Goal: Task Accomplishment & Management: Manage account settings

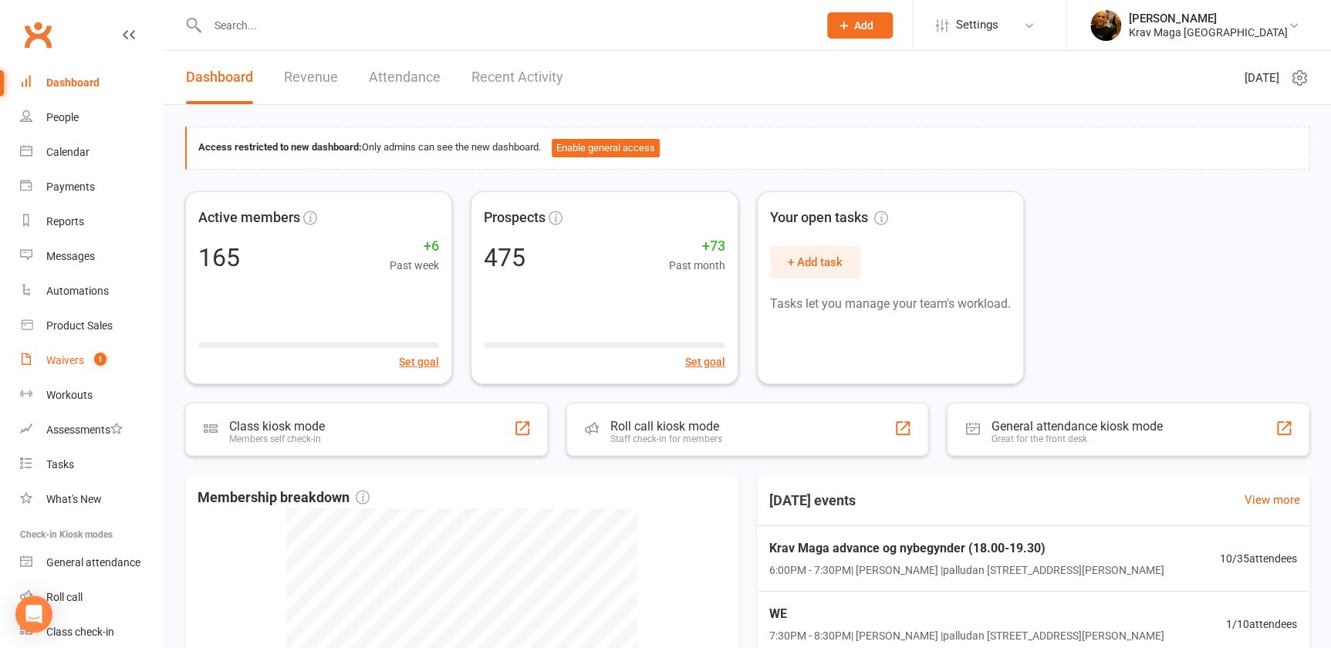
click at [86, 356] on count-badge "1" at bounding box center [96, 360] width 20 height 12
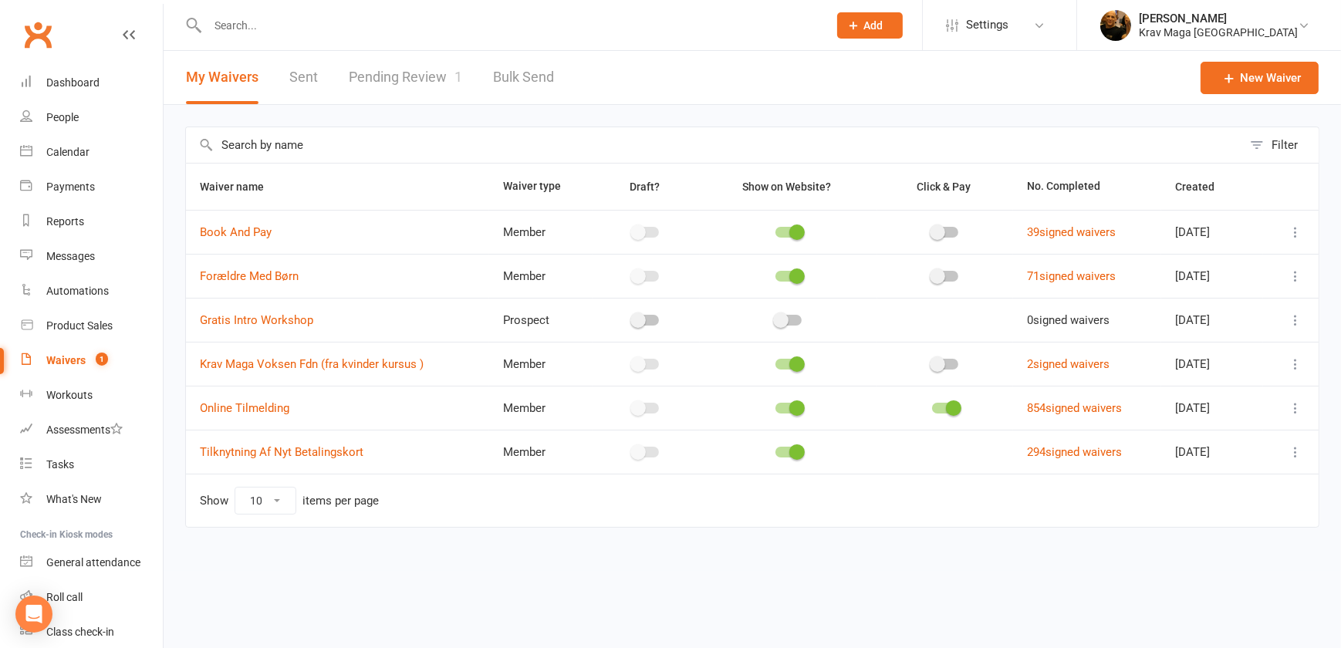
click at [433, 77] on link "Pending Review 1" at bounding box center [405, 77] width 113 height 53
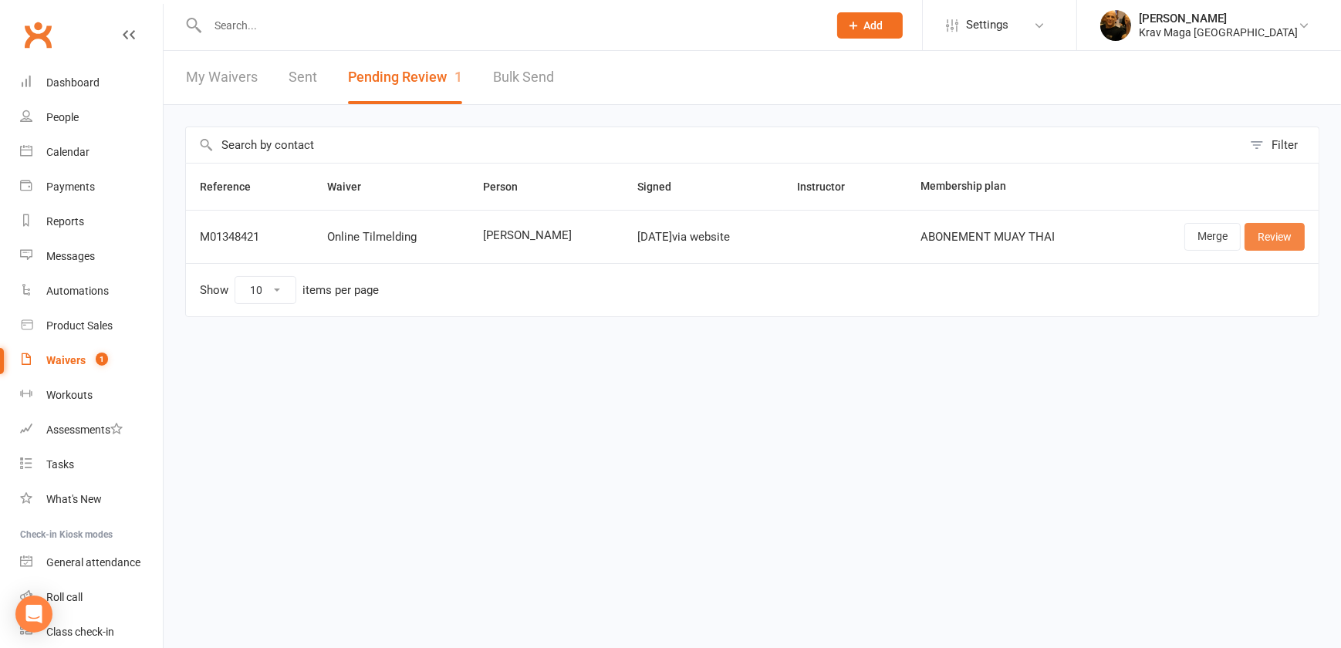
click at [1275, 236] on link "Review" at bounding box center [1274, 237] width 60 height 28
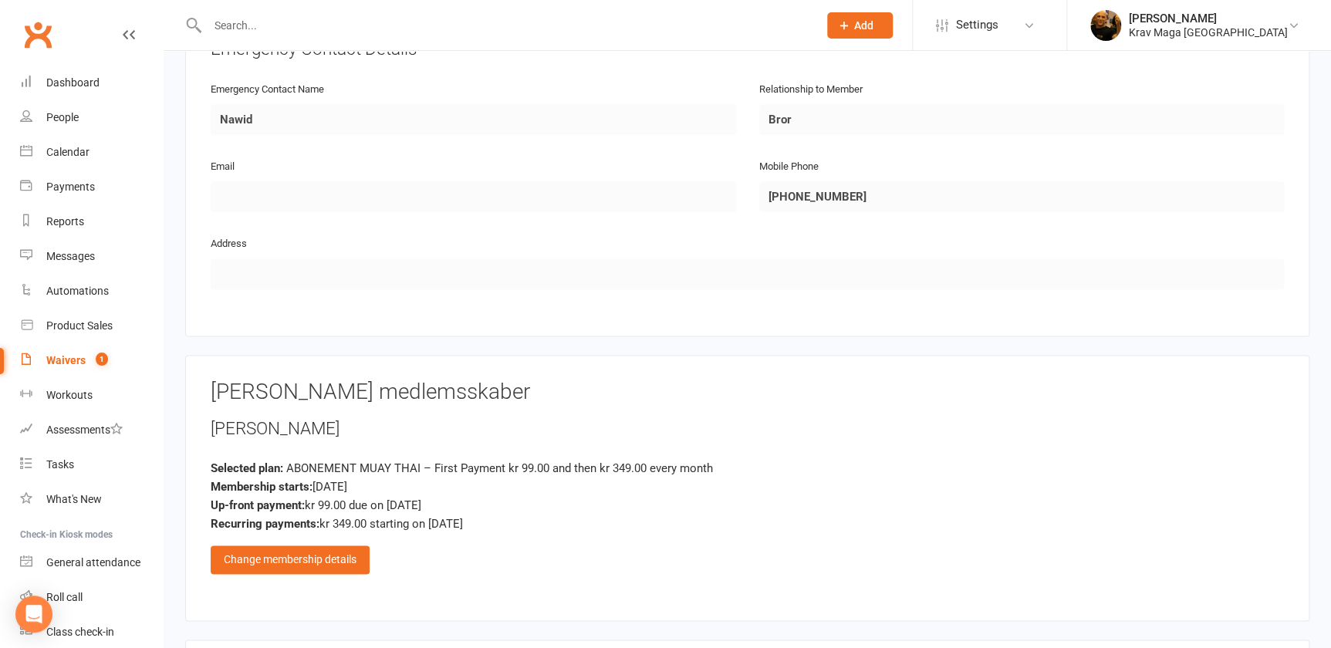
scroll to position [1052, 0]
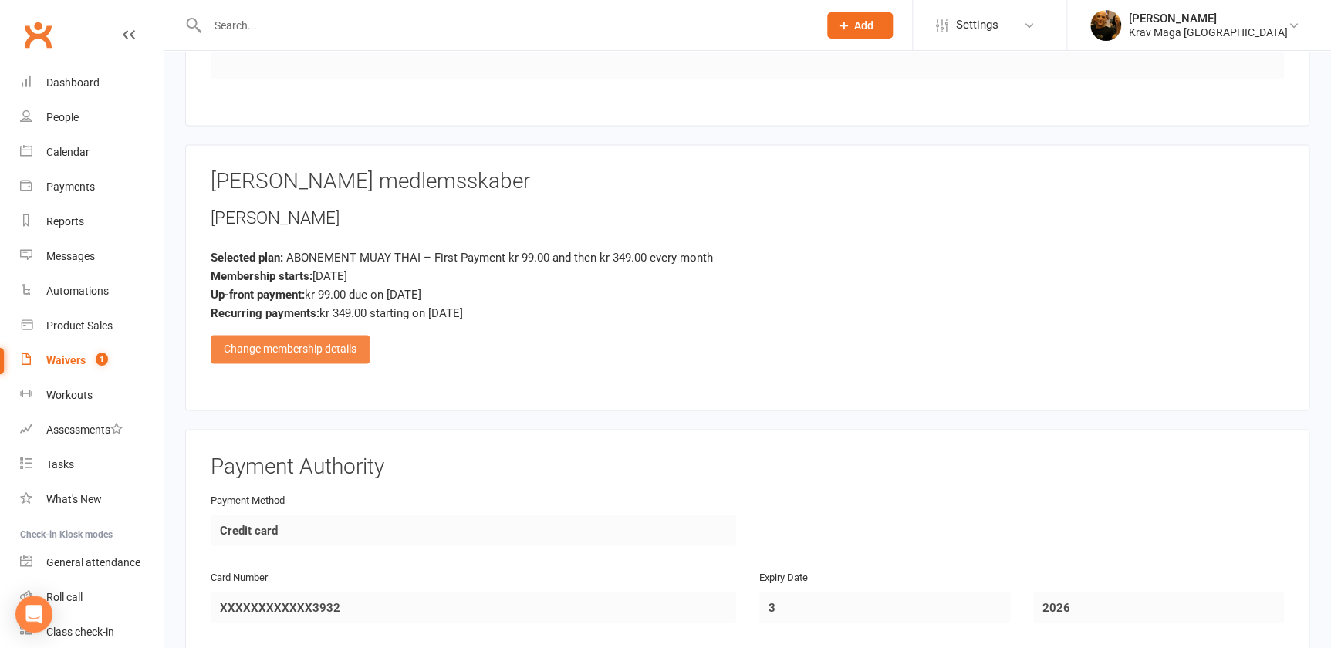
click at [298, 337] on div "Change membership details" at bounding box center [290, 349] width 159 height 28
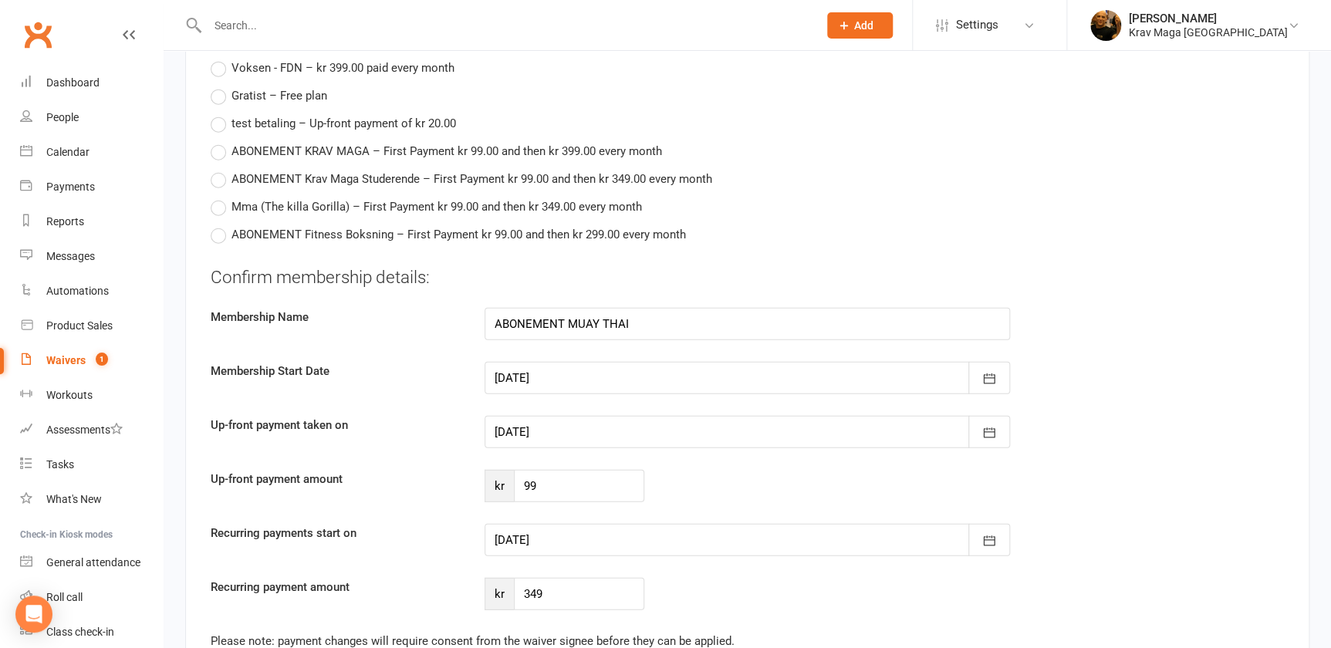
scroll to position [1963, 0]
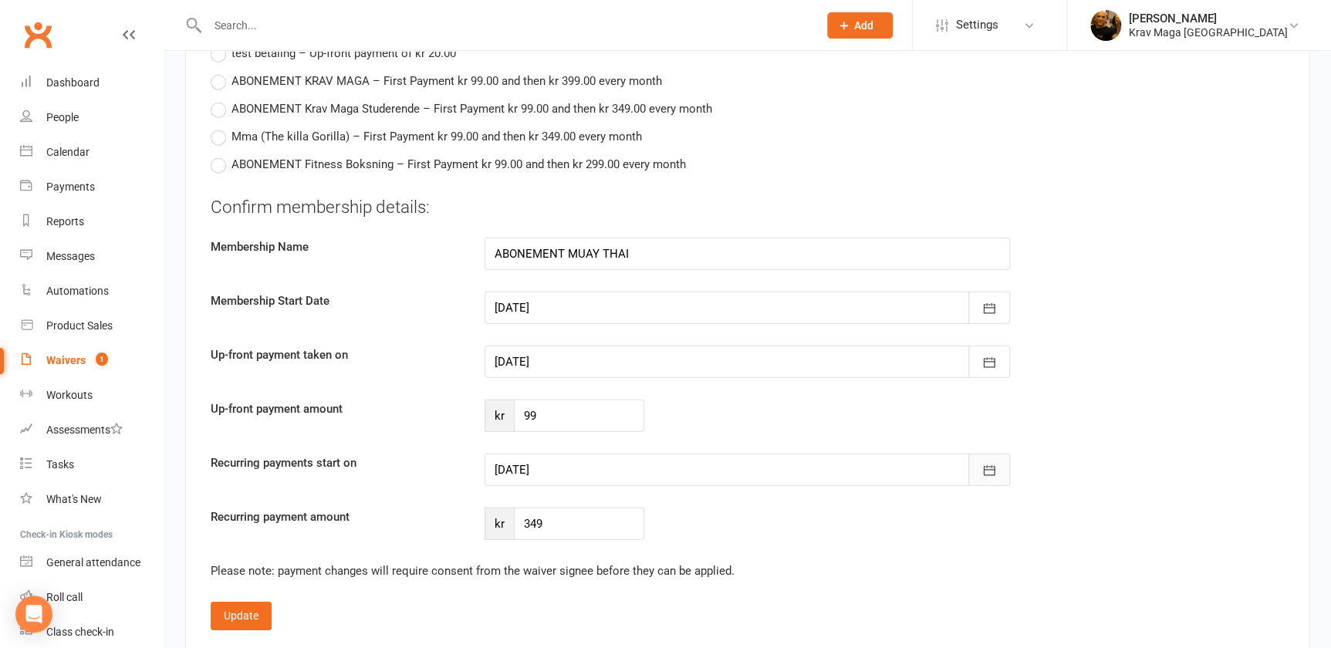
click at [988, 464] on icon "button" at bounding box center [988, 470] width 15 height 15
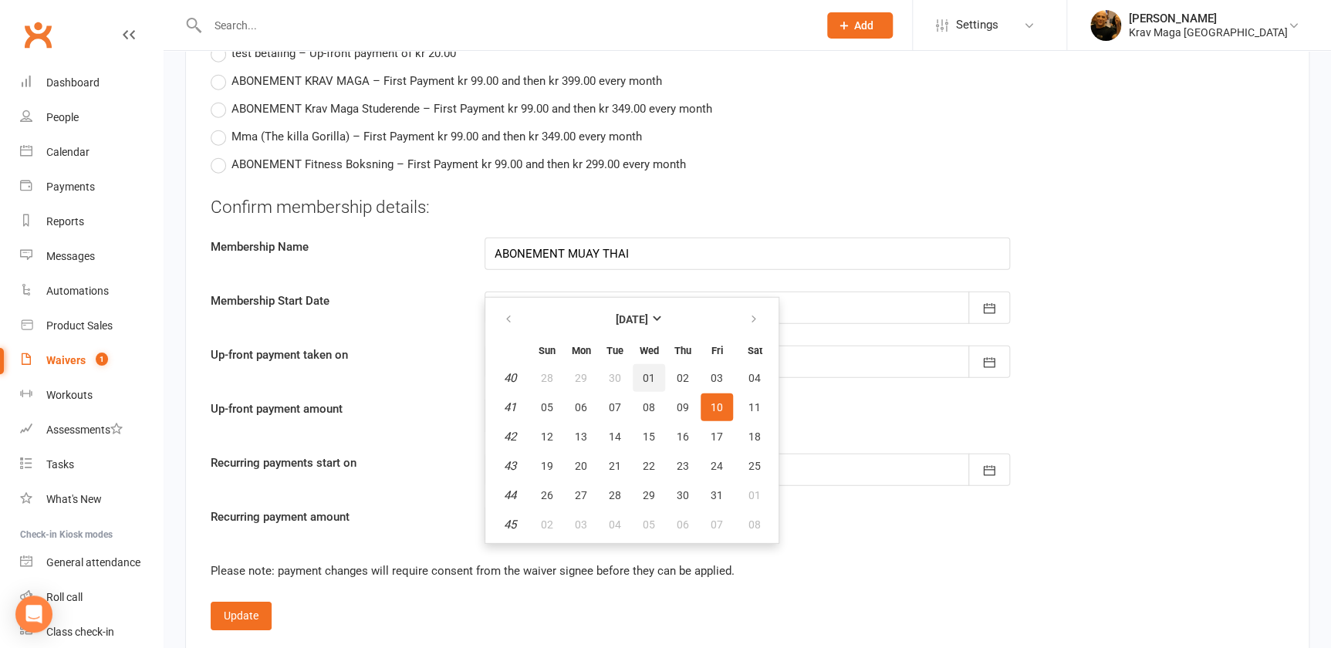
click at [643, 372] on span "01" at bounding box center [649, 378] width 12 height 12
type input "[DATE]"
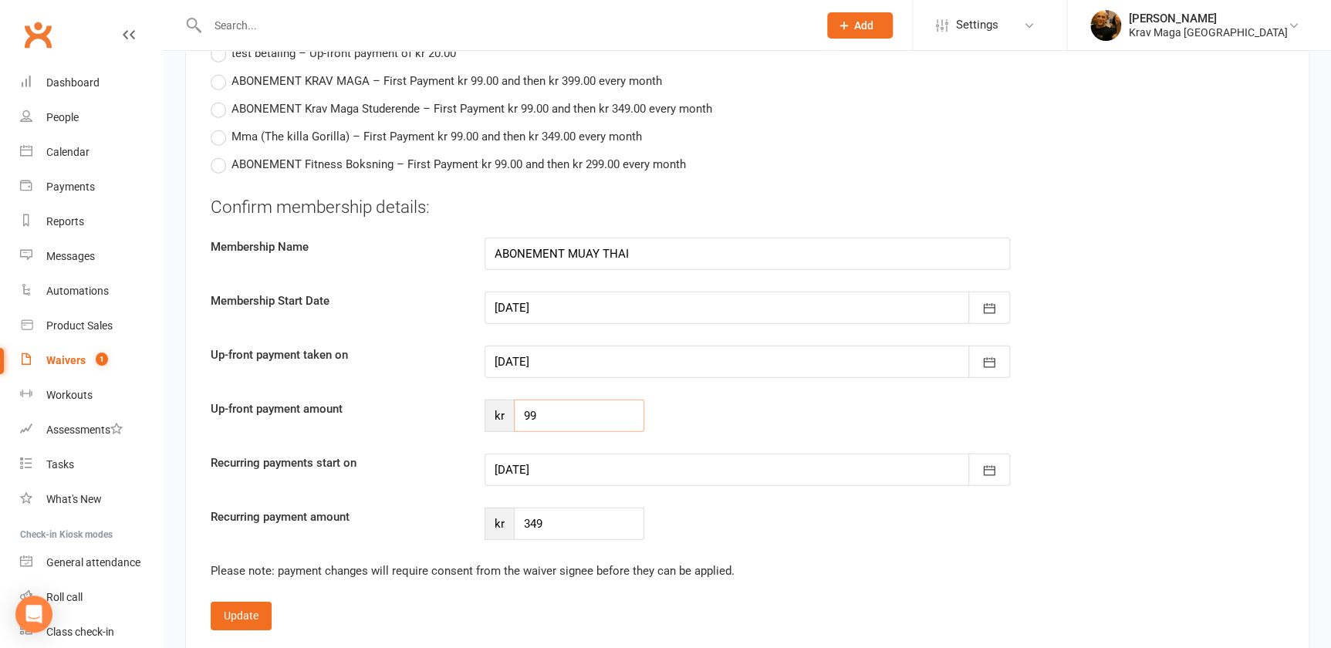
click at [545, 410] on input "99" at bounding box center [579, 416] width 130 height 32
type input "9"
type input "244"
click at [248, 606] on button "Update" at bounding box center [241, 616] width 61 height 28
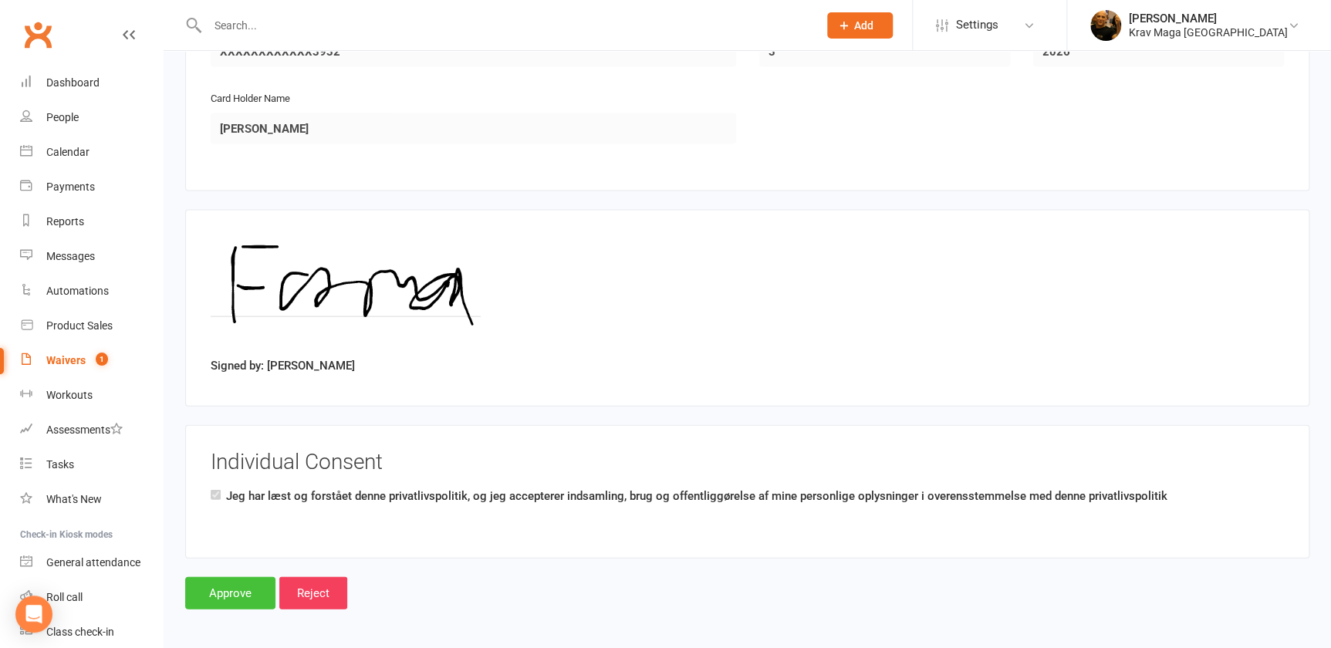
click at [235, 593] on input "Approve" at bounding box center [230, 593] width 90 height 32
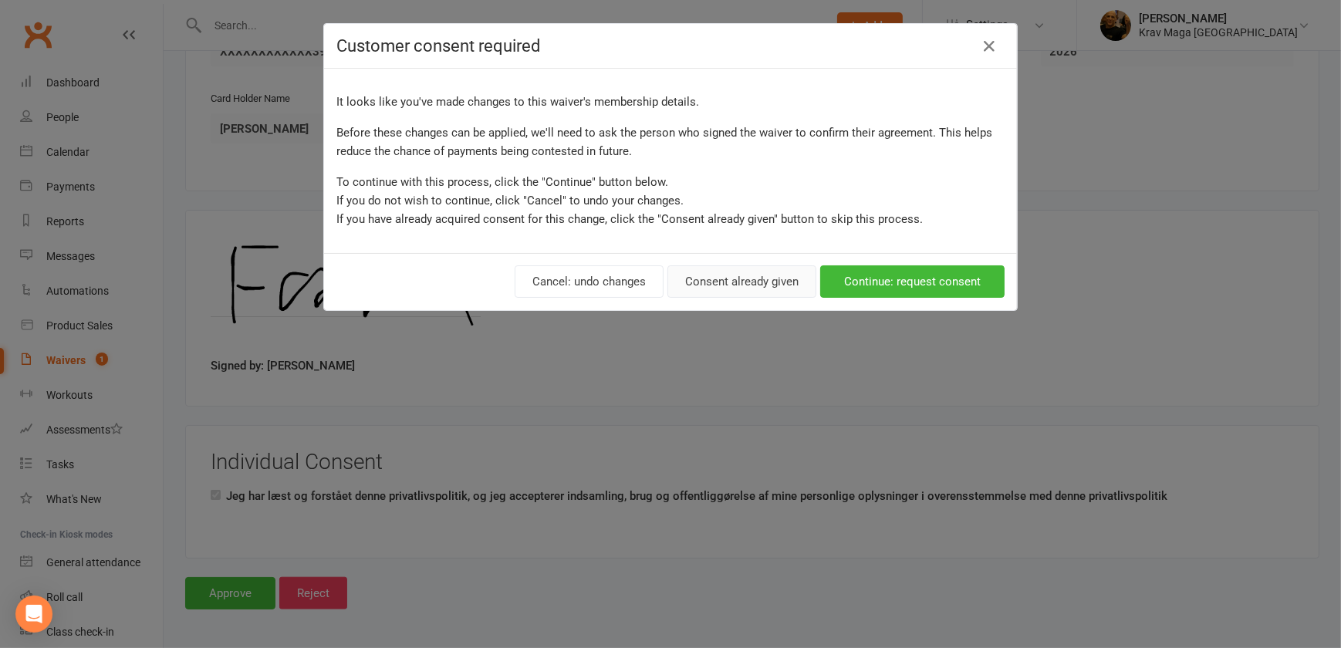
click at [714, 279] on button "Consent already given" at bounding box center [741, 281] width 149 height 32
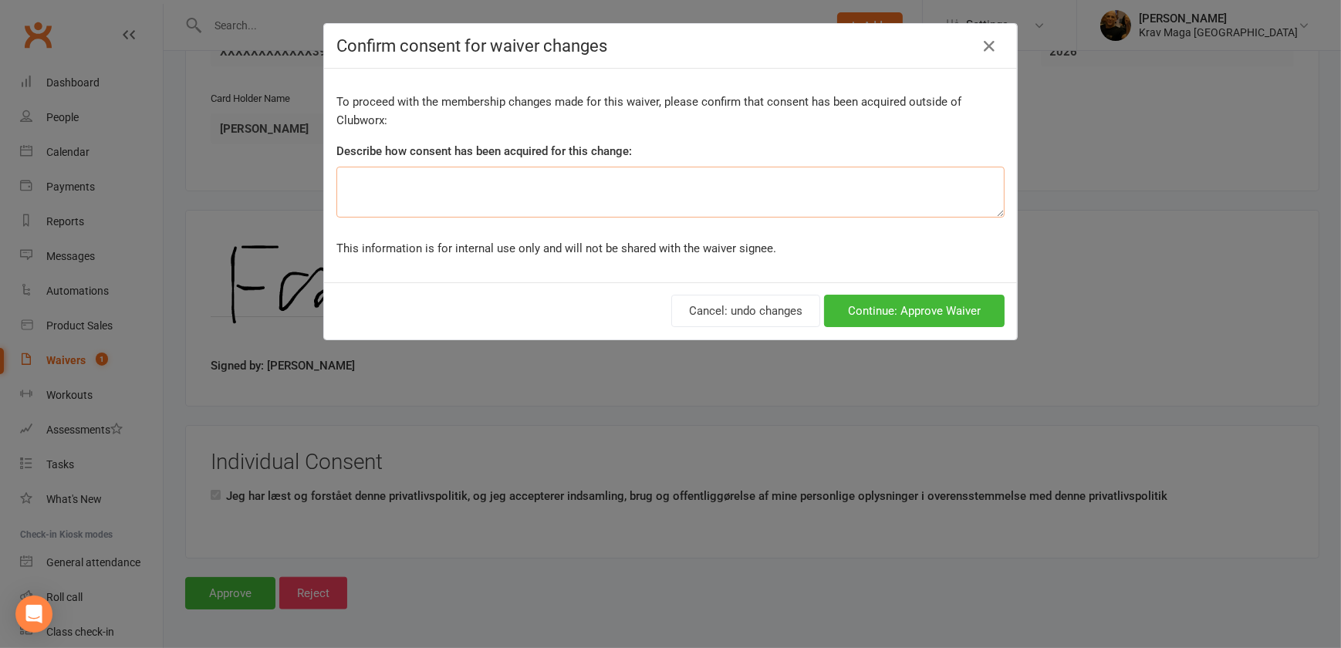
click at [374, 194] on textarea at bounding box center [670, 192] width 668 height 51
type textarea "fri gebyr"
click at [871, 306] on button "Continue: Approve Waiver" at bounding box center [914, 311] width 181 height 32
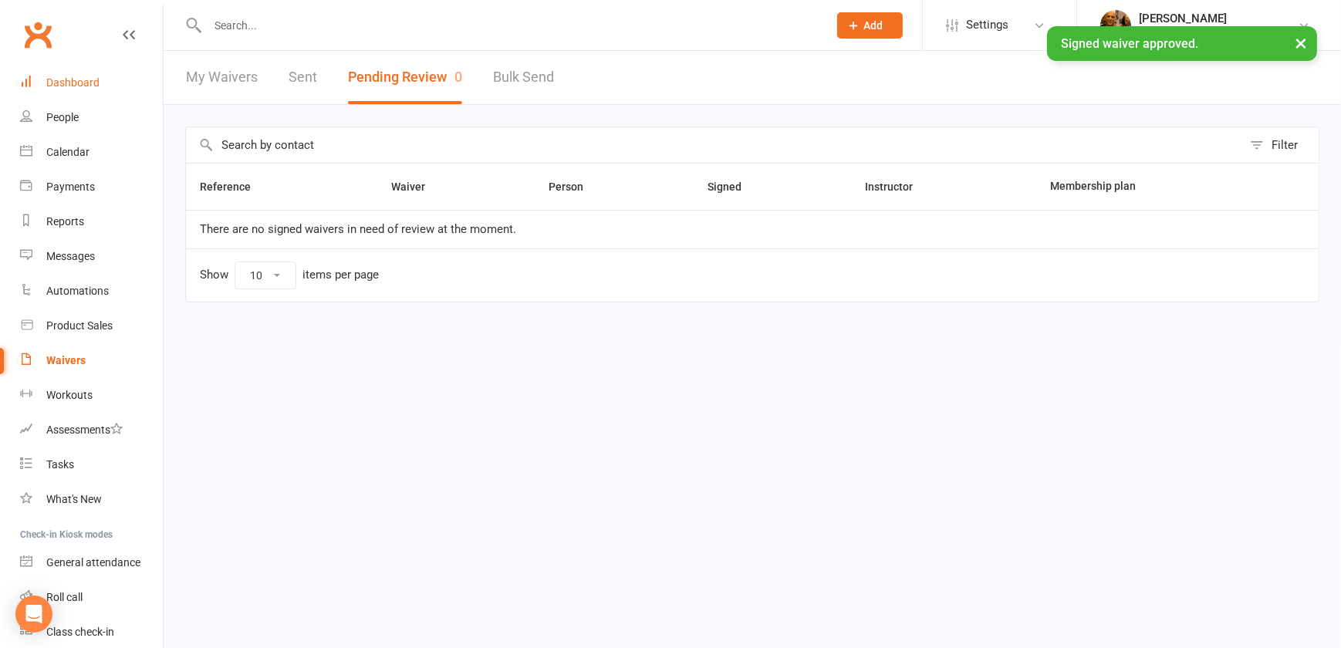
click at [78, 78] on div "Dashboard" at bounding box center [72, 82] width 53 height 12
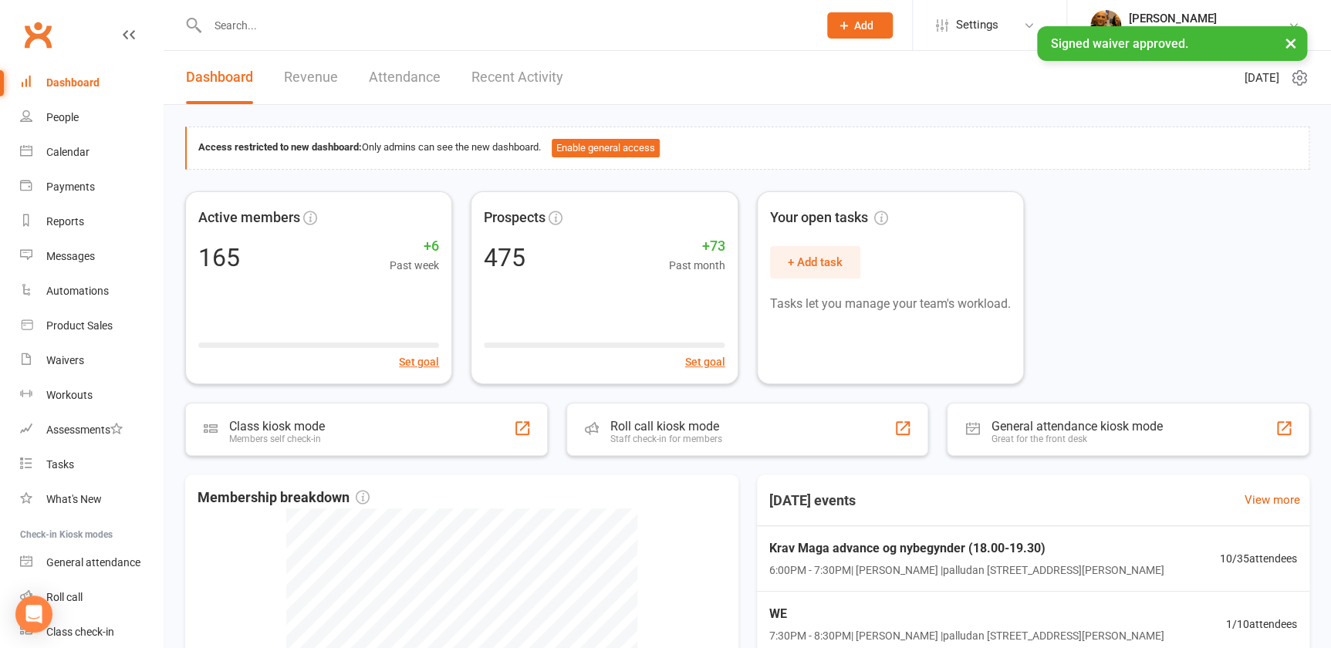
click at [547, 77] on link "Recent Activity" at bounding box center [517, 77] width 92 height 53
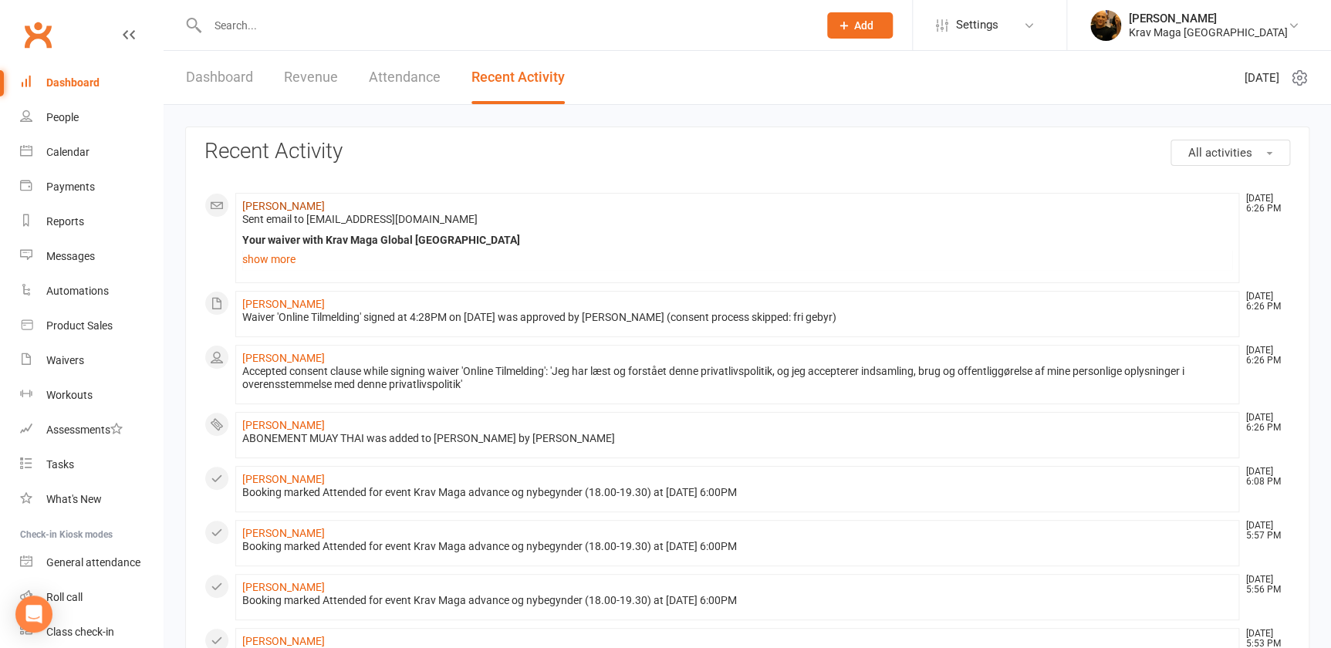
click at [286, 207] on link "[PERSON_NAME]" at bounding box center [283, 206] width 83 height 12
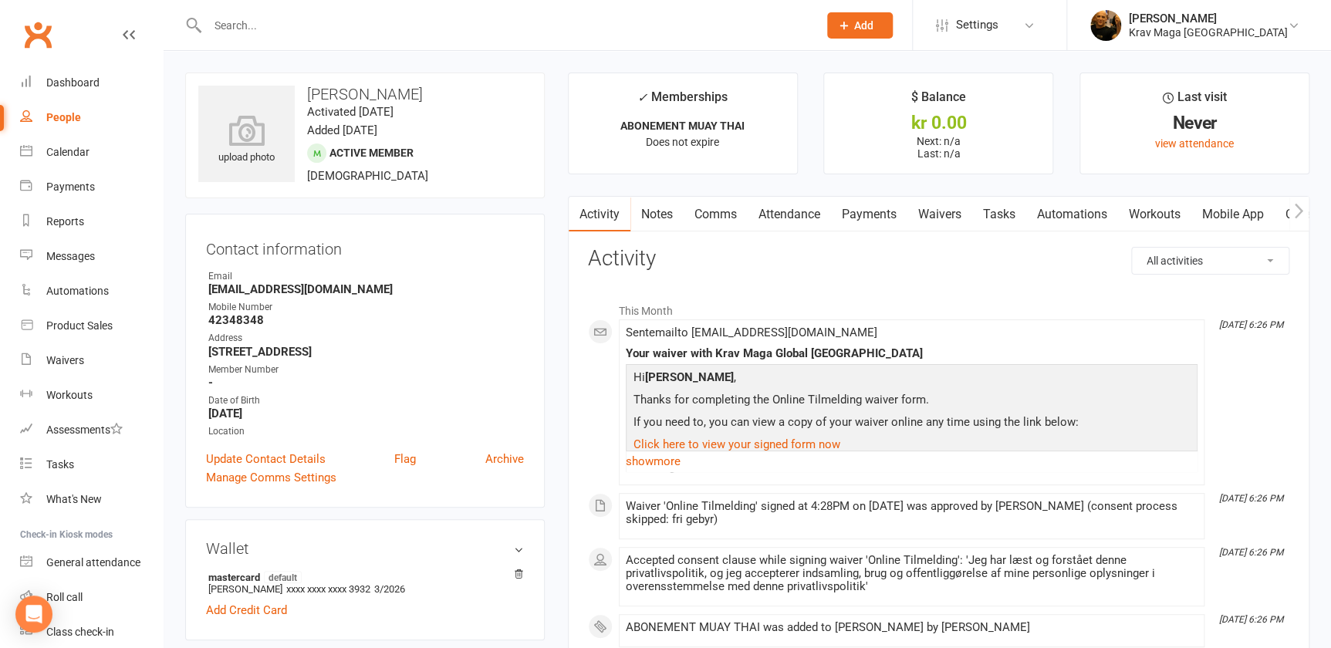
click at [1258, 211] on link "Mobile App" at bounding box center [1232, 214] width 83 height 35
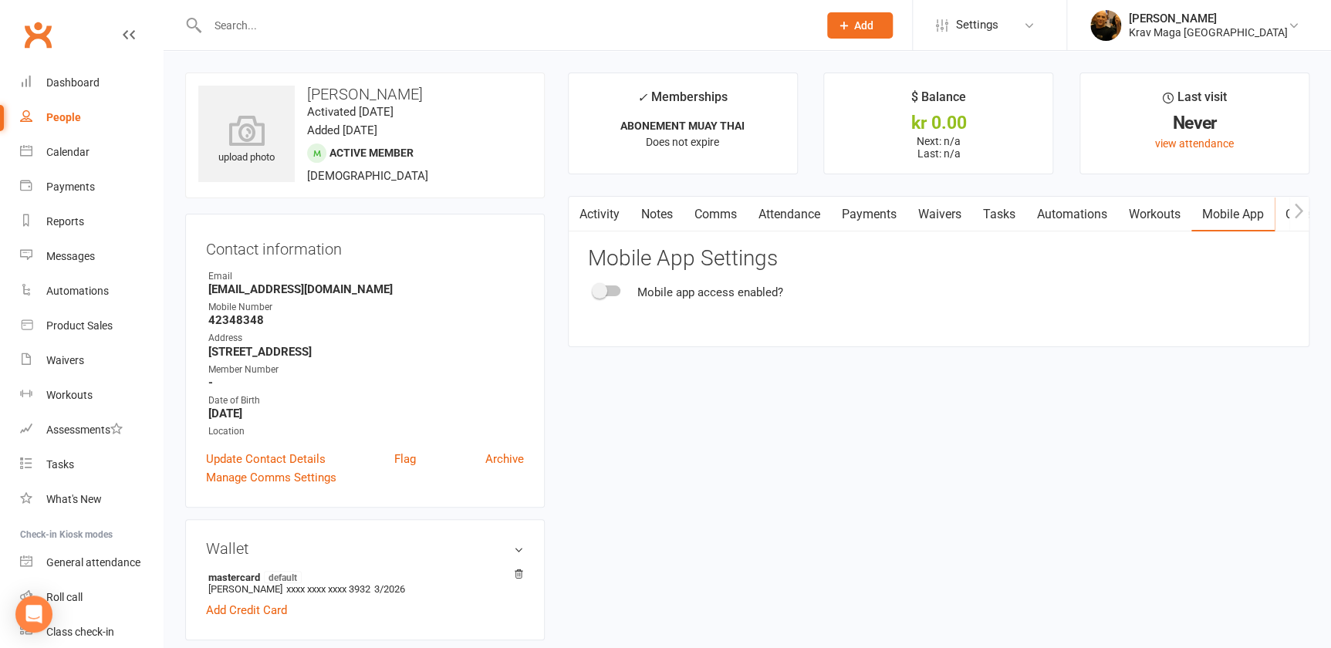
click at [616, 289] on div at bounding box center [607, 290] width 26 height 11
click at [594, 289] on input "checkbox" at bounding box center [594, 289] width 0 height 0
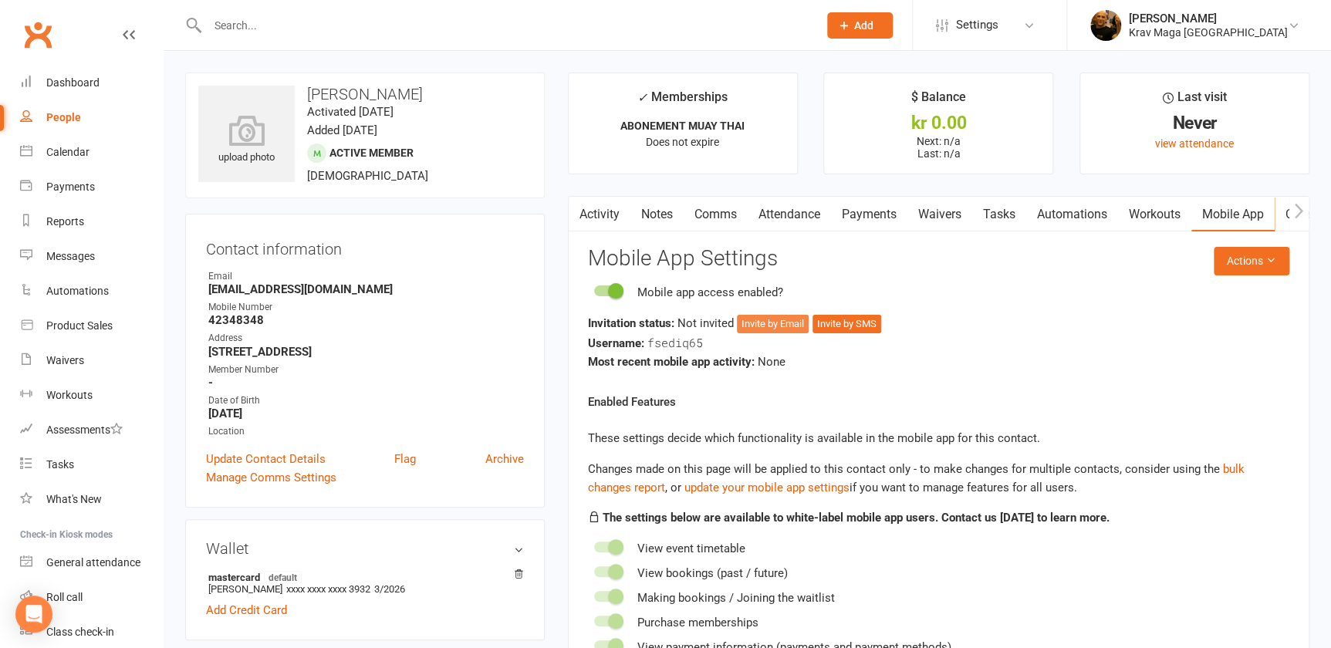
click at [778, 325] on button "Invite by Email" at bounding box center [773, 324] width 72 height 19
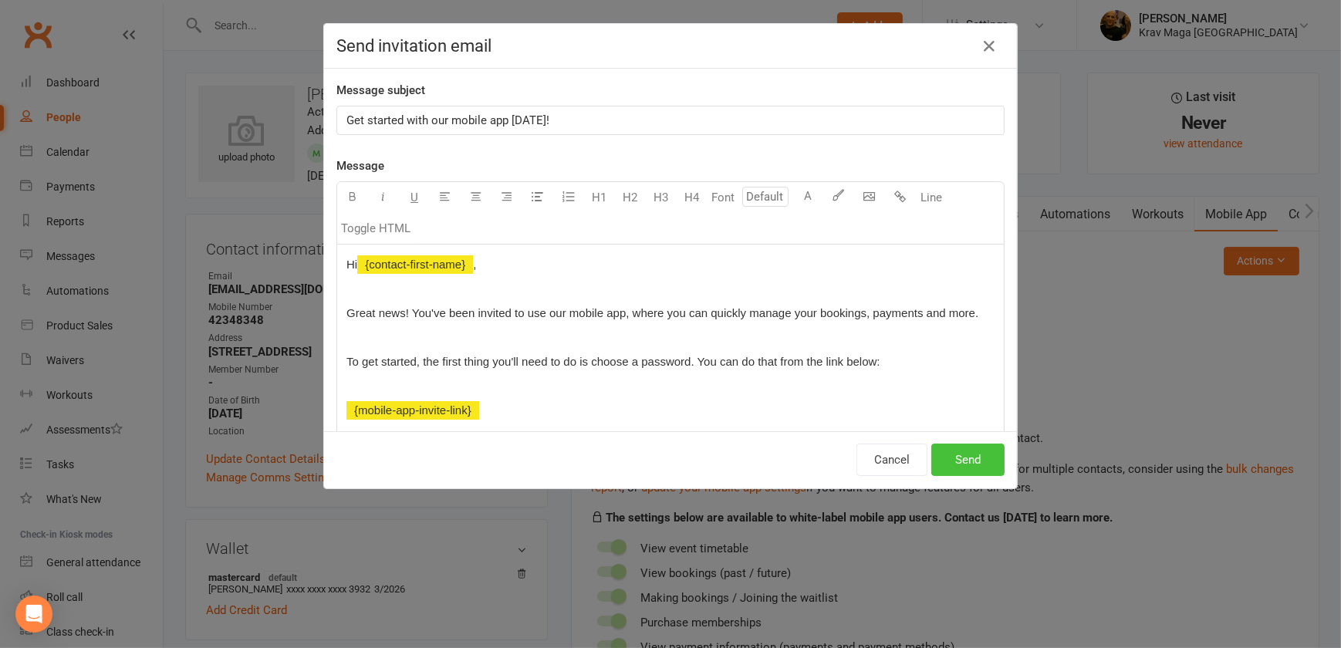
click at [964, 463] on button "Send" at bounding box center [967, 460] width 73 height 32
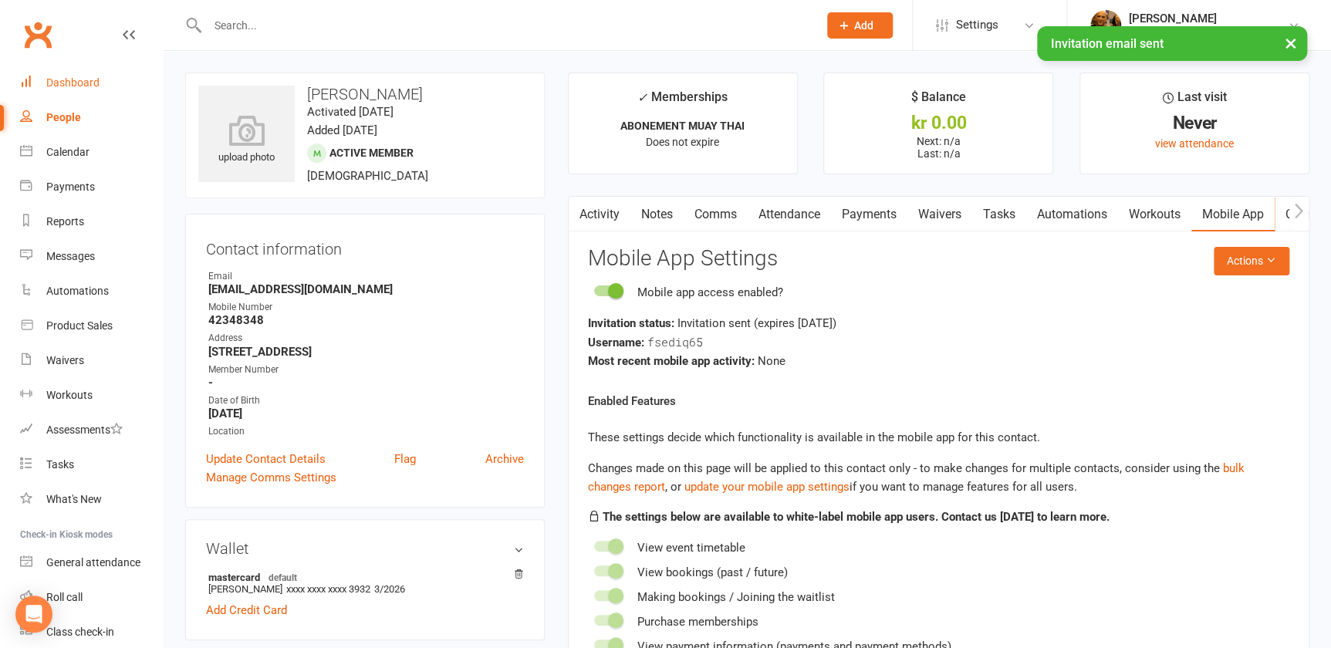
click at [89, 80] on div "Dashboard" at bounding box center [72, 82] width 53 height 12
